Goal: Complete application form: Complete application form

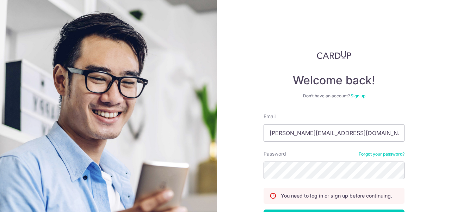
type input "paul@rhubarb.sg"
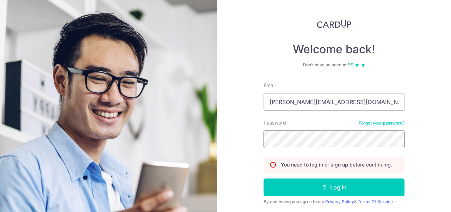
scroll to position [54, 0]
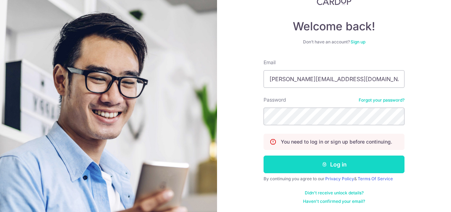
click at [323, 164] on icon "submit" at bounding box center [325, 164] width 6 height 6
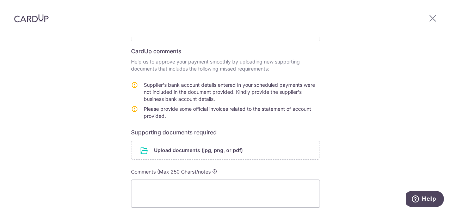
scroll to position [141, 0]
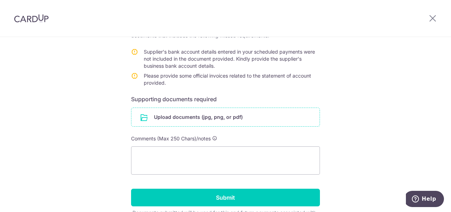
click at [197, 114] on input "file" at bounding box center [225, 117] width 188 height 18
drag, startPoint x: 143, startPoint y: 52, endPoint x: 211, endPoint y: 88, distance: 77.2
click at [211, 88] on tbody "Supplier's bank account details entered in your scheduled payments were not inc…" at bounding box center [225, 68] width 189 height 41
click at [215, 76] on span "Please provide some official invoices related to the statement of account provi…" at bounding box center [227, 79] width 167 height 13
drag, startPoint x: 143, startPoint y: 52, endPoint x: 167, endPoint y: 79, distance: 36.7
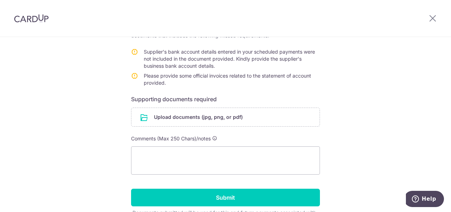
click at [167, 79] on tbody "Supplier's bank account details entered in your scheduled payments were not inc…" at bounding box center [225, 68] width 189 height 41
copy tbody "Supplier's bank account details entered in your scheduled payments were not inc…"
click at [154, 56] on span "Supplier's bank account details entered in your scheduled payments were not inc…" at bounding box center [229, 59] width 171 height 20
drag, startPoint x: 143, startPoint y: 51, endPoint x: 218, endPoint y: 66, distance: 76.9
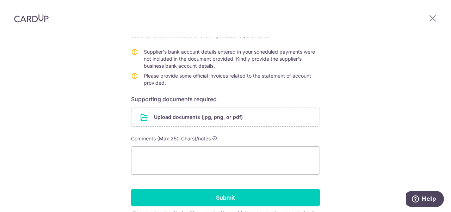
click at [218, 66] on td "Supplier's bank account details entered in your scheduled payments were not inc…" at bounding box center [232, 60] width 176 height 24
copy span "Supplier's bank account details entered in your scheduled payments were not inc…"
drag, startPoint x: 143, startPoint y: 75, endPoint x: 169, endPoint y: 86, distance: 28.3
click at [169, 86] on td "Please provide some official invoices related to the statement of account provi…" at bounding box center [232, 80] width 176 height 17
copy span "Please provide some official invoices related to the statement of account provi…"
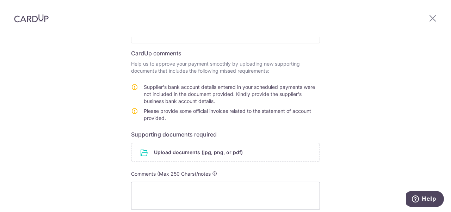
scroll to position [176, 0]
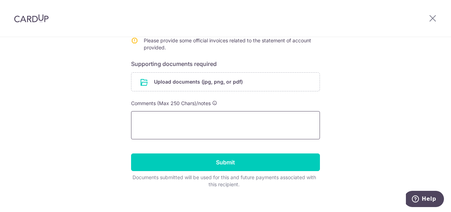
click at [161, 126] on textarea at bounding box center [225, 125] width 189 height 28
click at [209, 84] on input "file" at bounding box center [225, 82] width 188 height 18
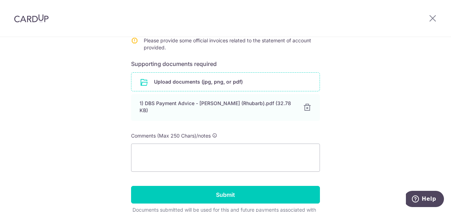
click at [199, 80] on input "file" at bounding box center [225, 82] width 188 height 18
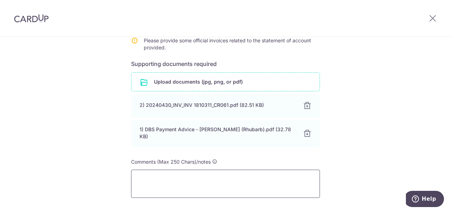
click at [180, 170] on textarea at bounding box center [225, 183] width 189 height 28
type textarea "d"
type textarea "h"
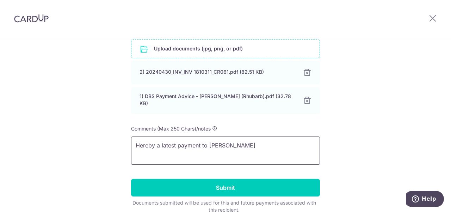
scroll to position [239, 0]
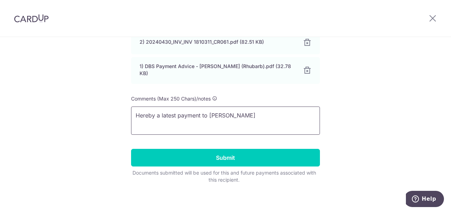
click at [175, 111] on textarea "Hereby a latest payment to Huber's" at bounding box center [225, 120] width 189 height 28
click at [146, 118] on textarea "Hereby attached our recent bank payment advice to Huber's Pte Ltd while" at bounding box center [225, 120] width 189 height 28
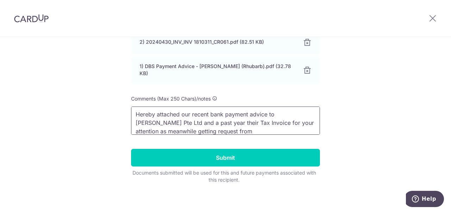
scroll to position [6, 0]
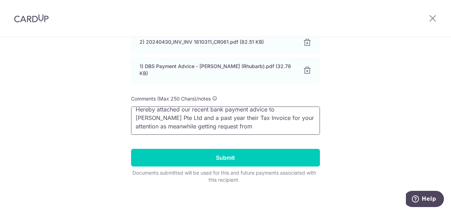
drag, startPoint x: 228, startPoint y: 129, endPoint x: 139, endPoint y: 125, distance: 89.6
click at [136, 128] on textarea "Hereby attached our recent bank payment advice to Huber's Pte Ltd and a past ye…" at bounding box center [225, 120] width 189 height 28
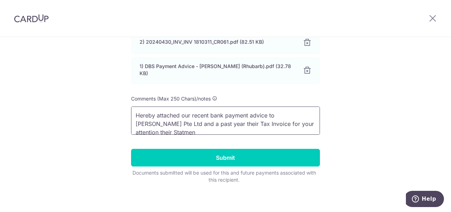
scroll to position [1, 0]
click at [144, 126] on textarea "Hereby attached our recent bank payment advice to Huber's Pte Ltd and a past ye…" at bounding box center [225, 120] width 189 height 28
click at [167, 126] on textarea "Hereby attached our recent bank payment advice to Huber's Pte Ltd and a past ye…" at bounding box center [225, 120] width 189 height 28
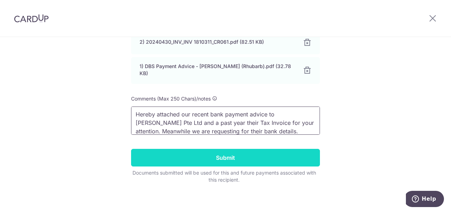
type textarea "Hereby attached our recent bank payment advice to Huber's Pte Ltd and a past ye…"
click at [264, 160] on input "Submit" at bounding box center [225, 158] width 189 height 18
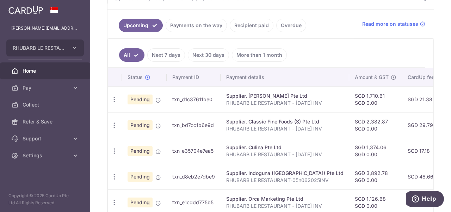
scroll to position [176, 0]
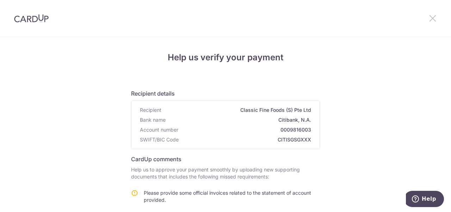
click at [434, 17] on icon at bounding box center [432, 18] width 8 height 9
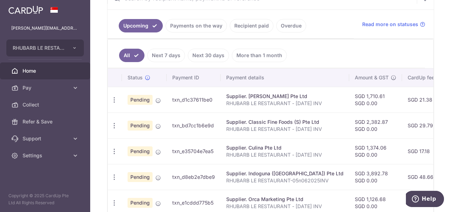
click at [187, 25] on link "Payments on the way" at bounding box center [196, 25] width 61 height 13
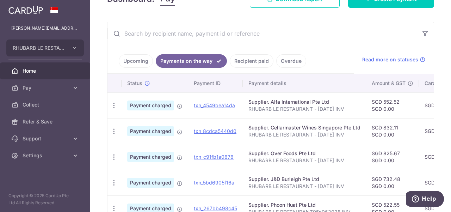
click at [135, 60] on link "Upcoming" at bounding box center [136, 60] width 34 height 13
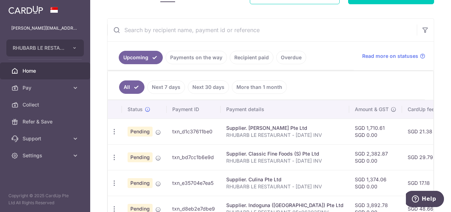
scroll to position [29, 0]
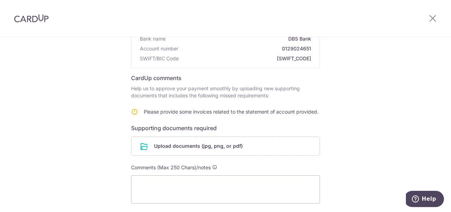
scroll to position [70, 0]
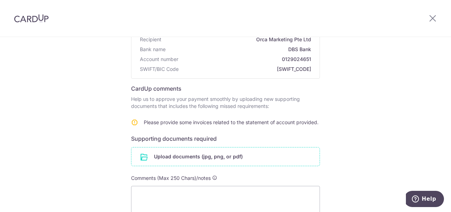
click at [191, 156] on input "file" at bounding box center [225, 156] width 188 height 18
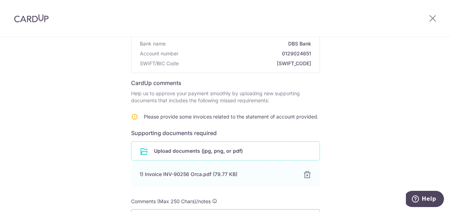
scroll to position [182, 0]
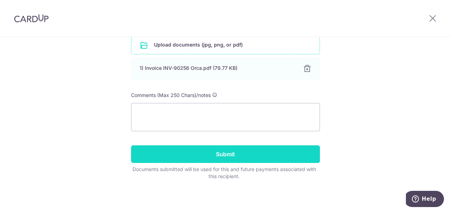
click at [231, 155] on input "Submit" at bounding box center [225, 154] width 189 height 18
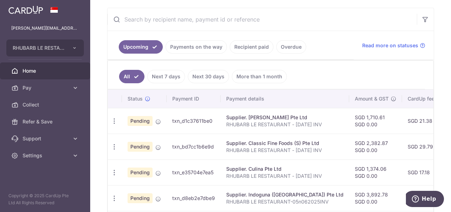
scroll to position [176, 0]
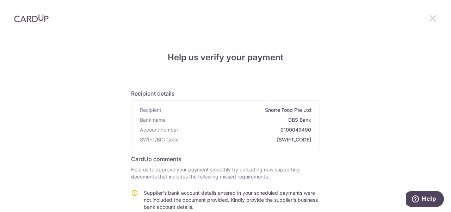
click at [433, 19] on icon at bounding box center [432, 18] width 8 height 9
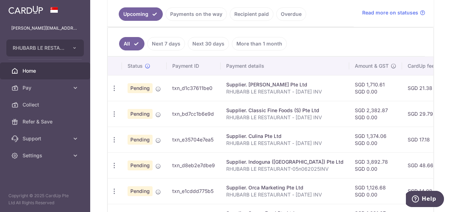
scroll to position [205, 0]
